Goal: Navigation & Orientation: Find specific page/section

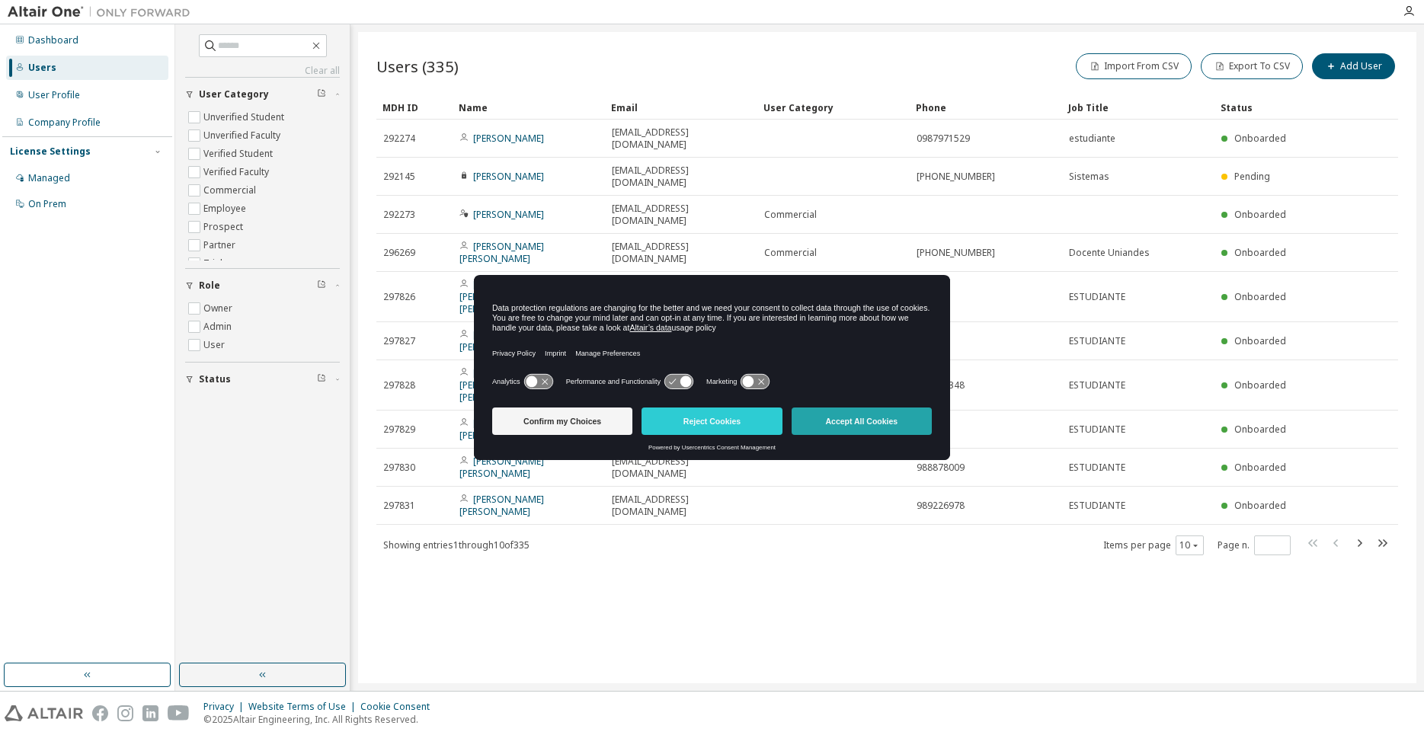
click at [809, 421] on button "Accept All Cookies" at bounding box center [862, 421] width 140 height 27
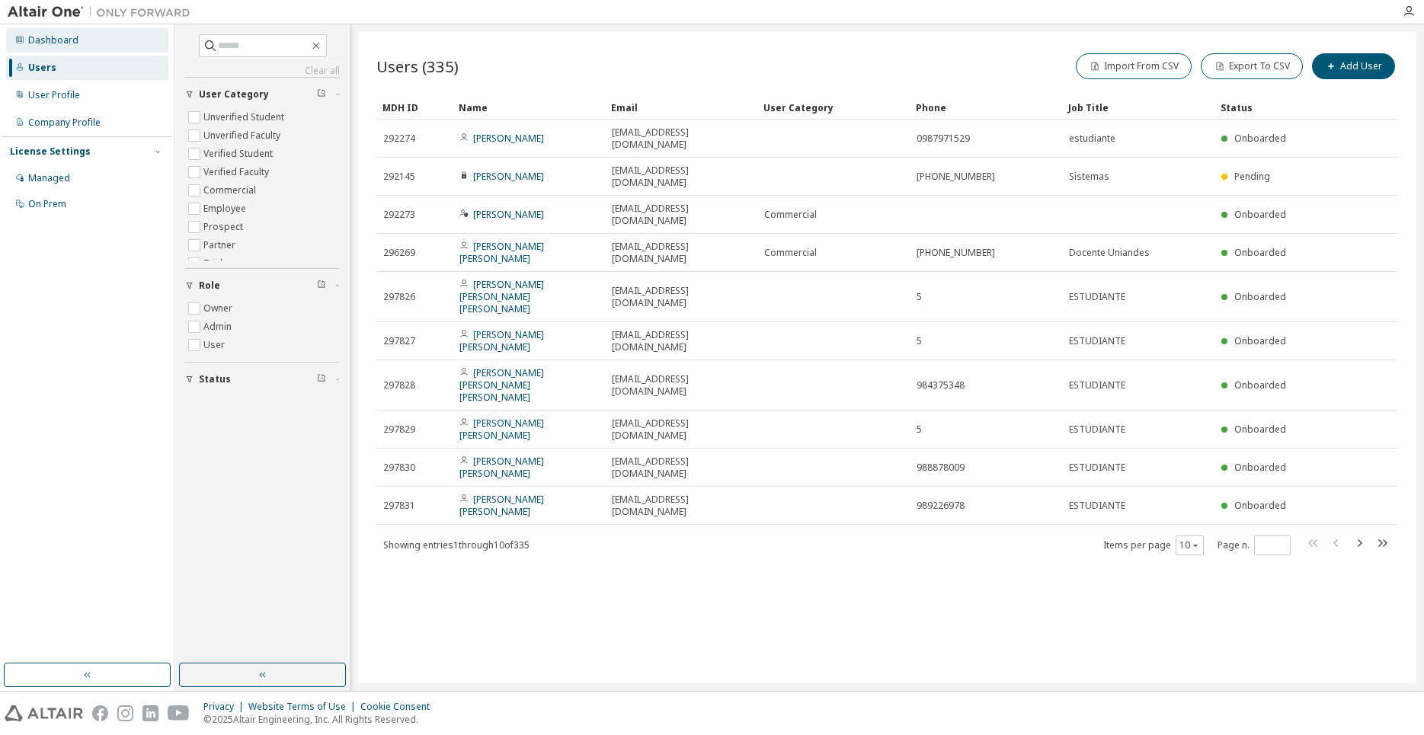
click at [74, 42] on div "Dashboard" at bounding box center [53, 40] width 50 height 12
